Goal: Check status: Check status

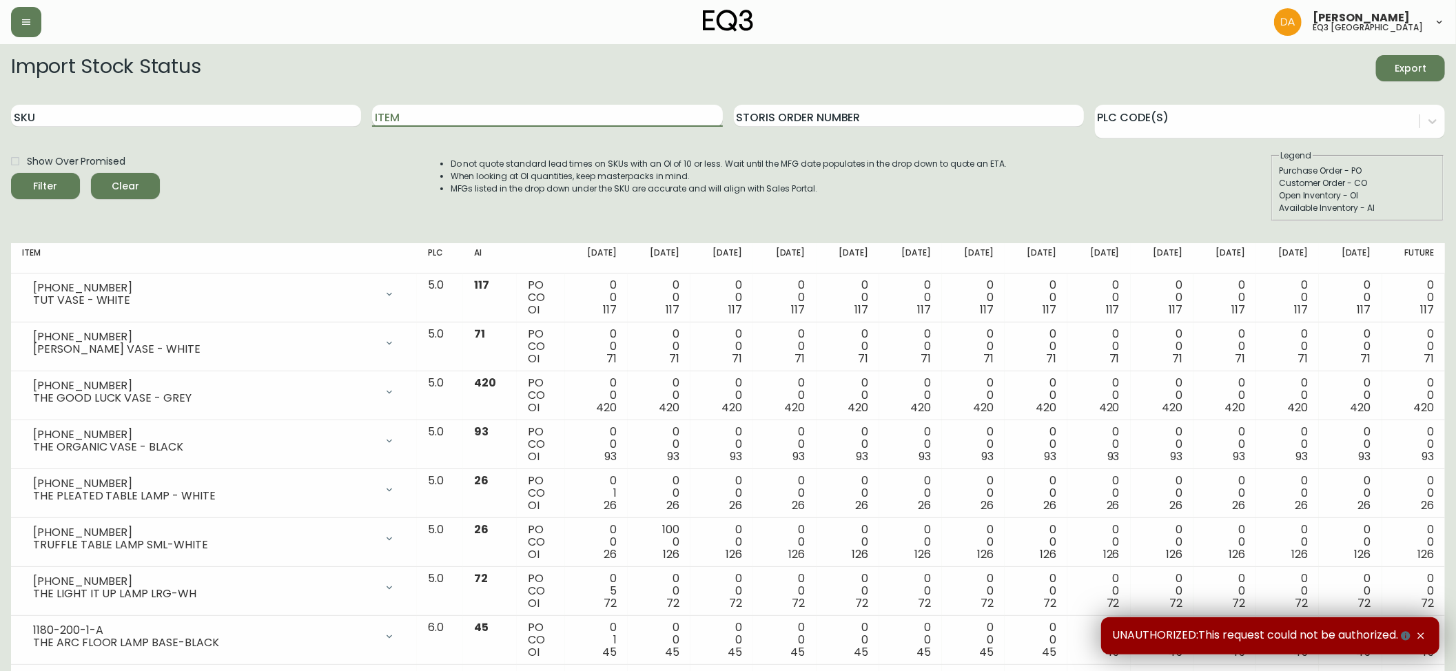
click at [516, 123] on input "Item" at bounding box center [547, 116] width 350 height 22
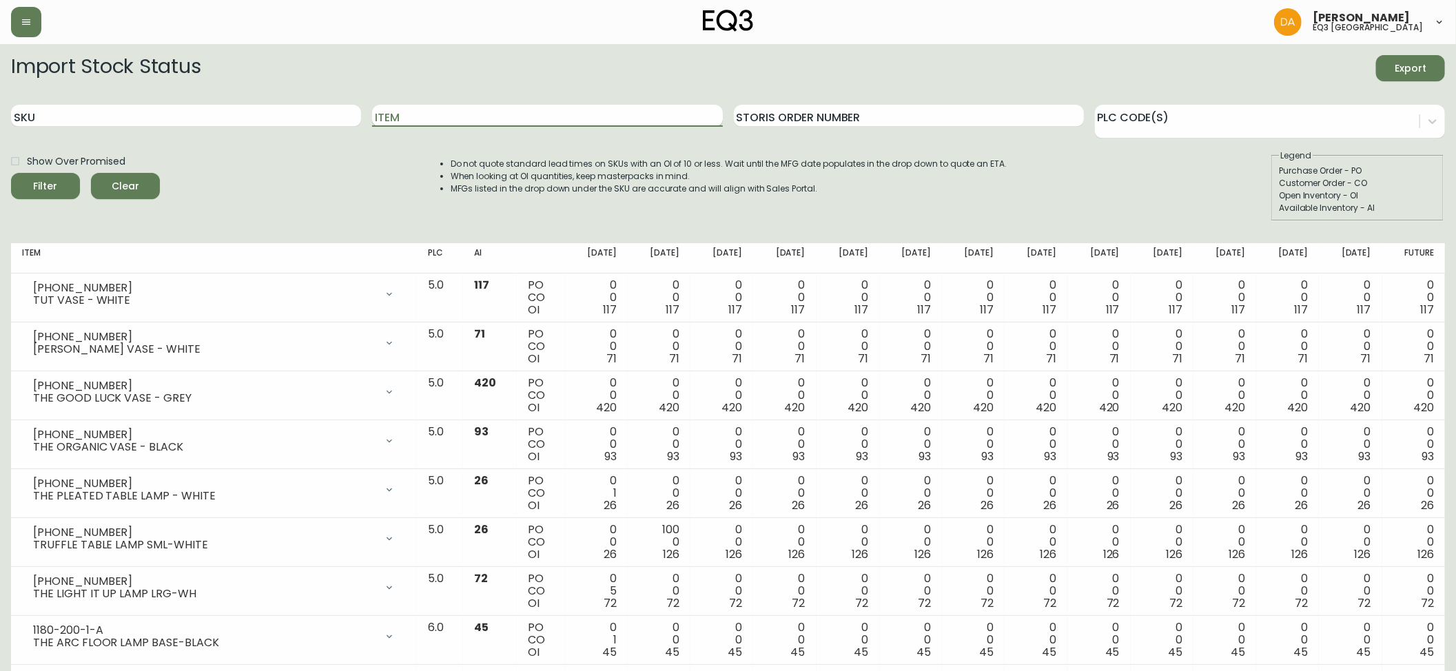
type input "s"
click at [11, 173] on button "Filter" at bounding box center [45, 186] width 69 height 26
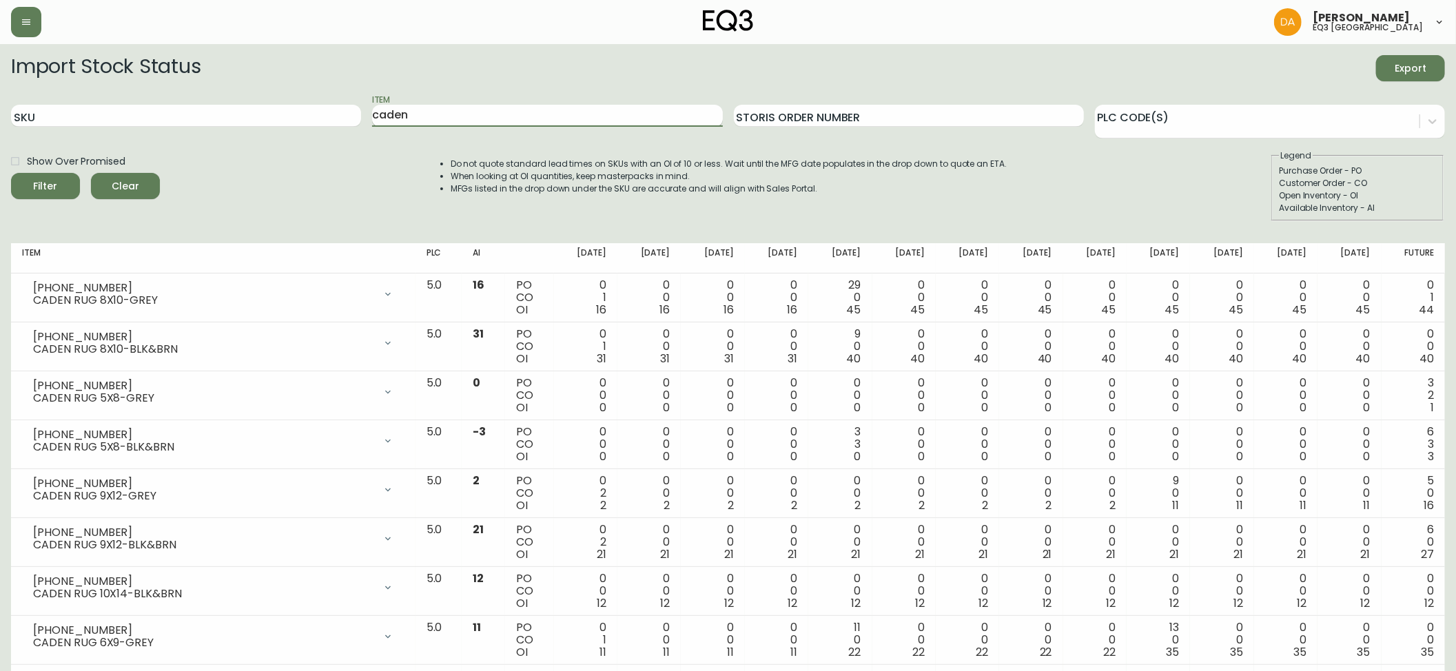
drag, startPoint x: 525, startPoint y: 119, endPoint x: 538, endPoint y: 105, distance: 19.1
click at [538, 105] on input "caden" at bounding box center [547, 116] width 350 height 22
type input "c"
type input "lilly"
click at [11, 173] on button "Filter" at bounding box center [45, 186] width 69 height 26
